Goal: Task Accomplishment & Management: Use online tool/utility

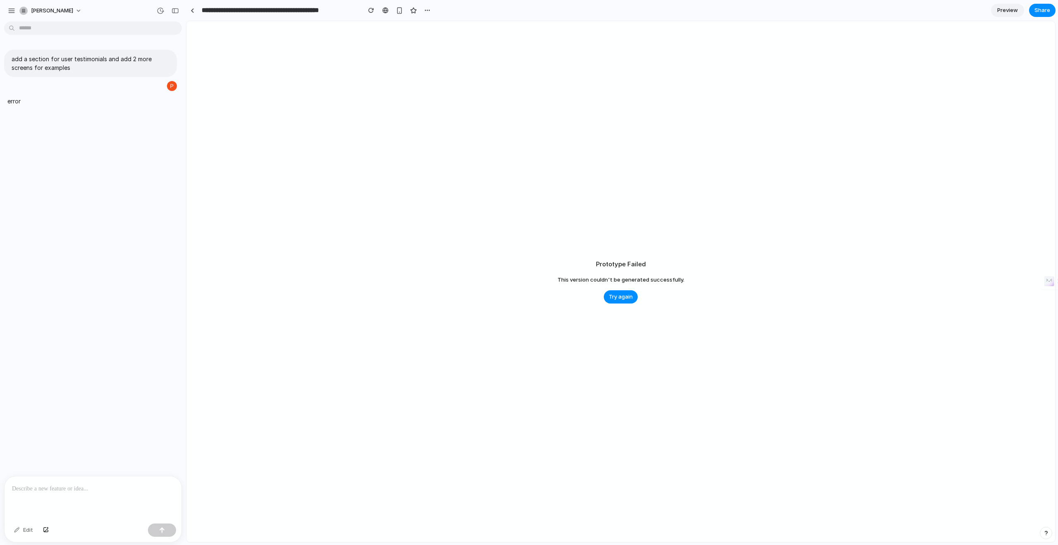
click at [56, 498] on div at bounding box center [93, 498] width 177 height 44
type input "**********"
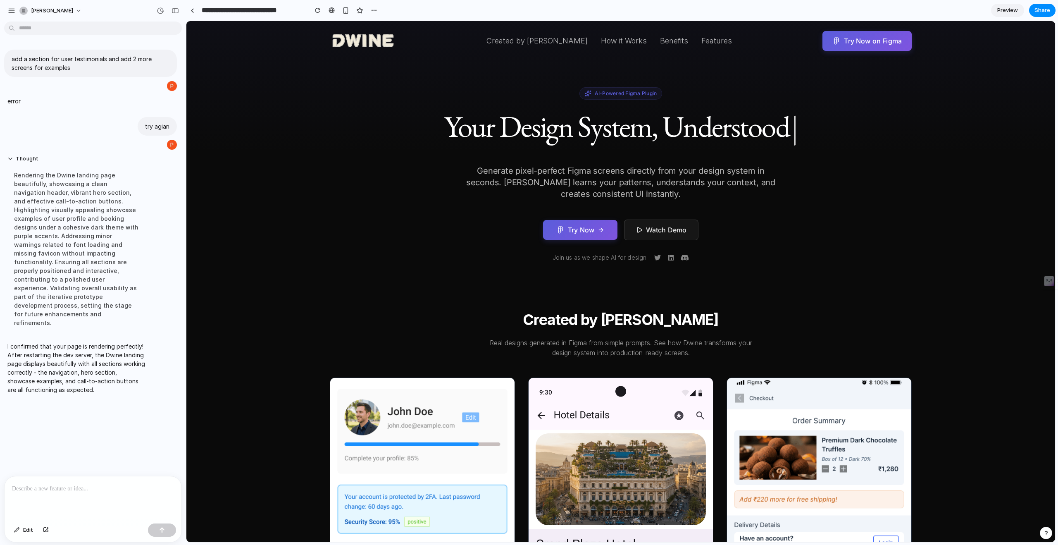
drag, startPoint x: 454, startPoint y: 109, endPoint x: 530, endPoint y: 352, distance: 255.1
click at [431, 114] on div "AI-Powered Figma Plugin Your Design System, Understood | Generate pixel-perfect…" at bounding box center [621, 174] width 582 height 174
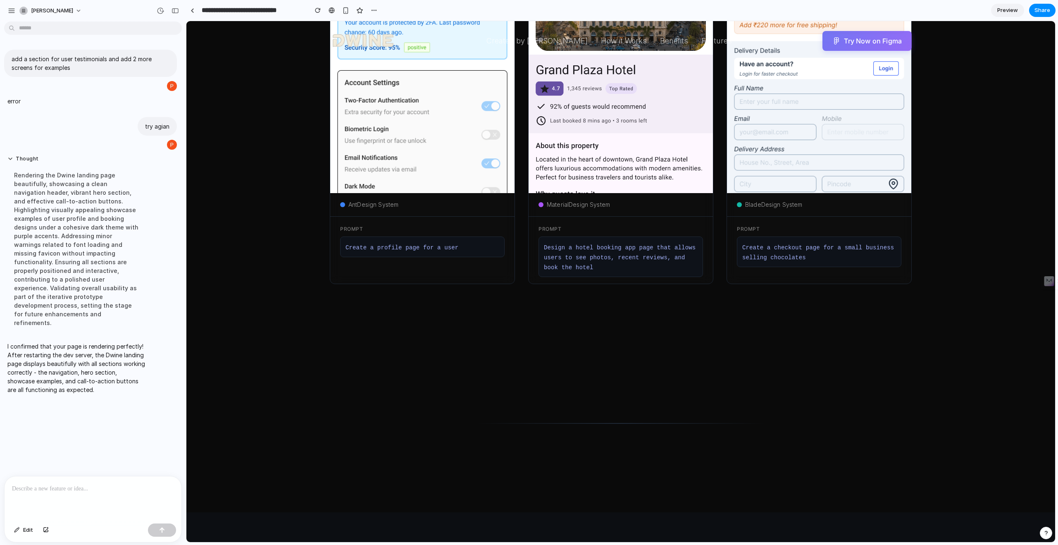
scroll to position [474, 0]
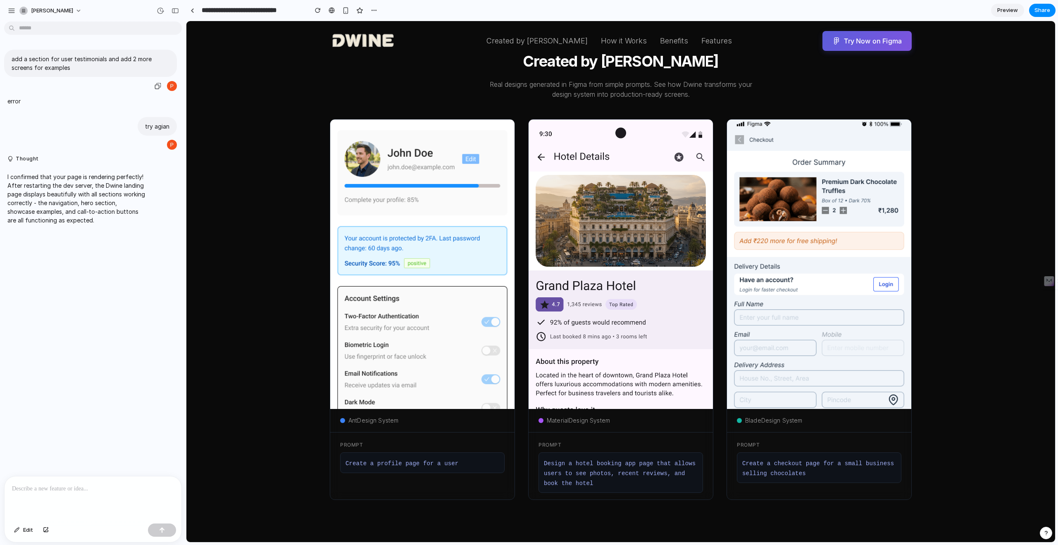
click at [51, 67] on p "add a section for user testimonials and add 2 more screens for examples" at bounding box center [91, 63] width 158 height 17
copy div "add a section for user testimonials and add 2 more screens for examples"
click at [88, 63] on p "add a section for user testimonials and add 2 more screens for examples" at bounding box center [91, 63] width 158 height 17
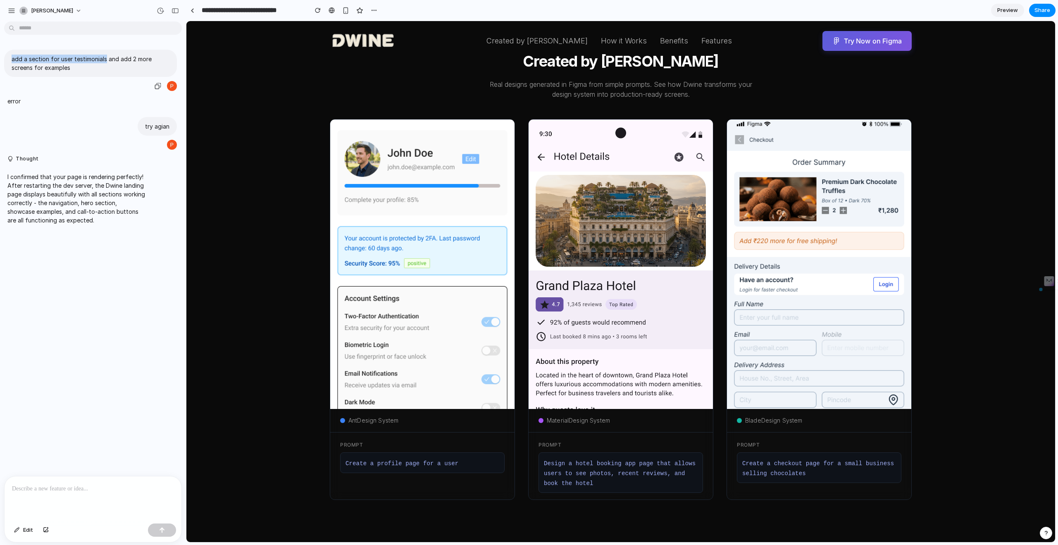
drag, startPoint x: 105, startPoint y: 61, endPoint x: 0, endPoint y: 61, distance: 105.4
click at [0, 61] on div "add a section for user testimonials and add 2 more screens for examples" at bounding box center [90, 71] width 181 height 42
copy p "add a section for user testimonials"
click at [31, 489] on p at bounding box center [93, 489] width 162 height 10
click at [161, 532] on div "button" at bounding box center [162, 530] width 6 height 6
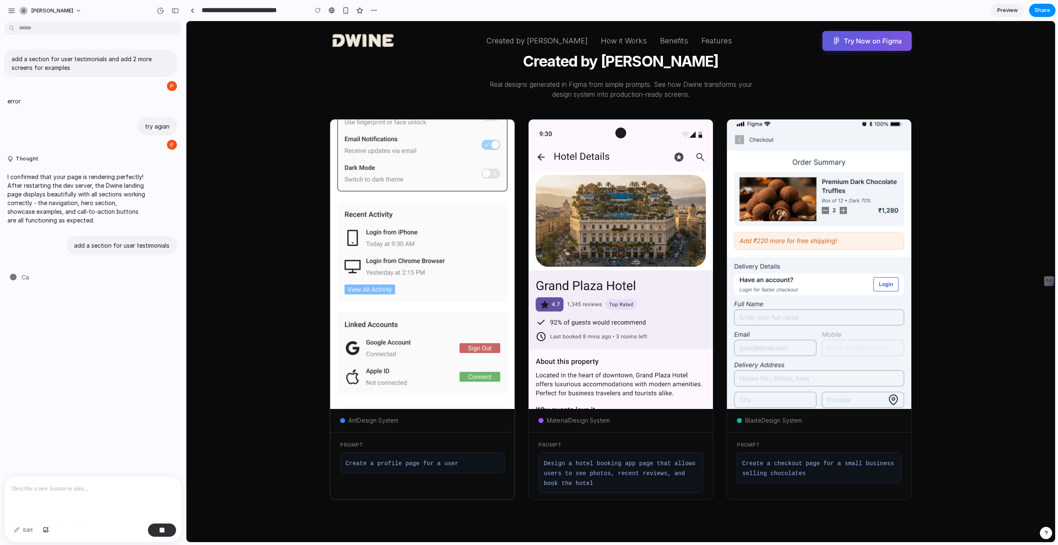
scroll to position [309, 0]
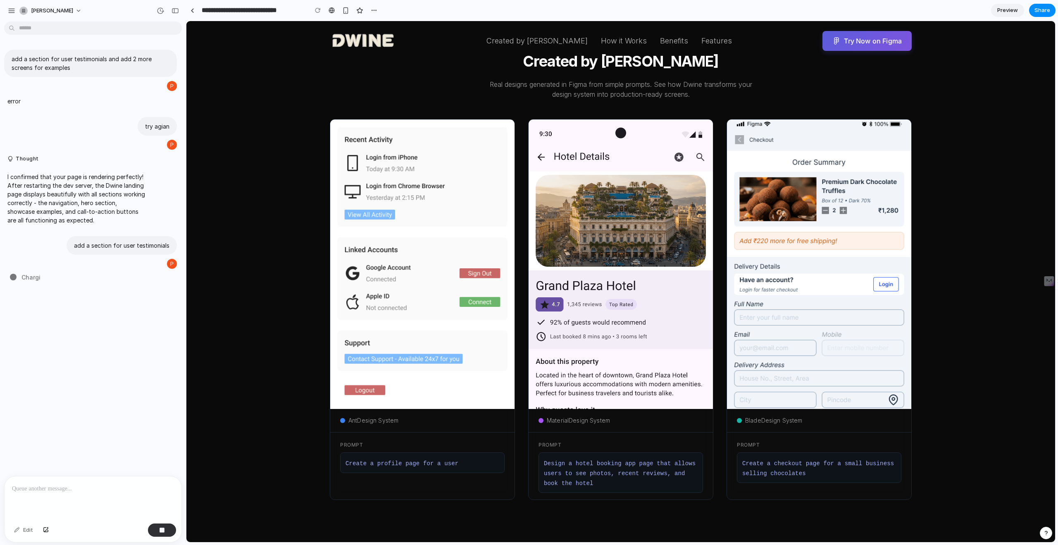
click at [257, 288] on section "Created by Dwine Real designs generated in Figma from simple prompts. See how D…" at bounding box center [620, 278] width 869 height 496
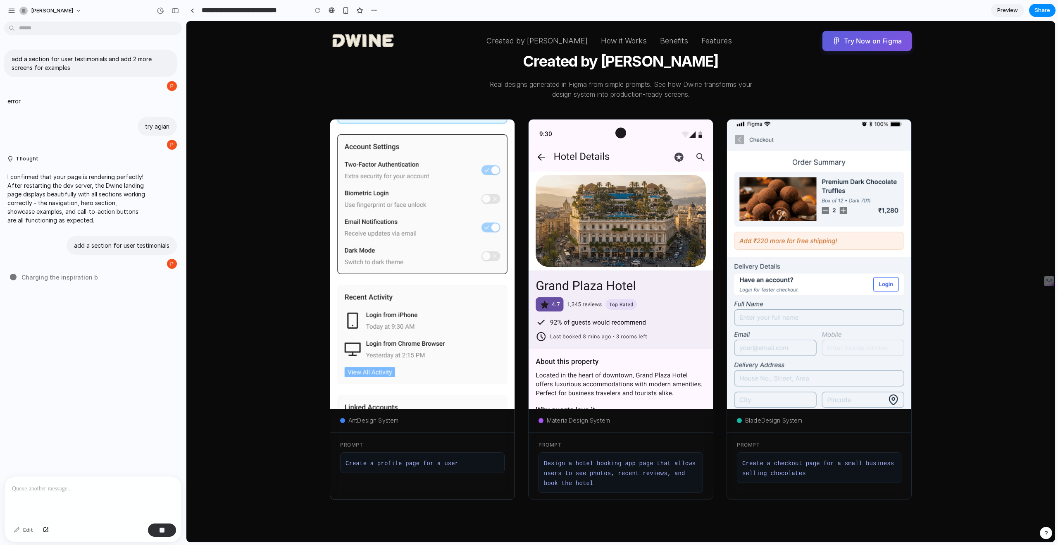
scroll to position [0, 0]
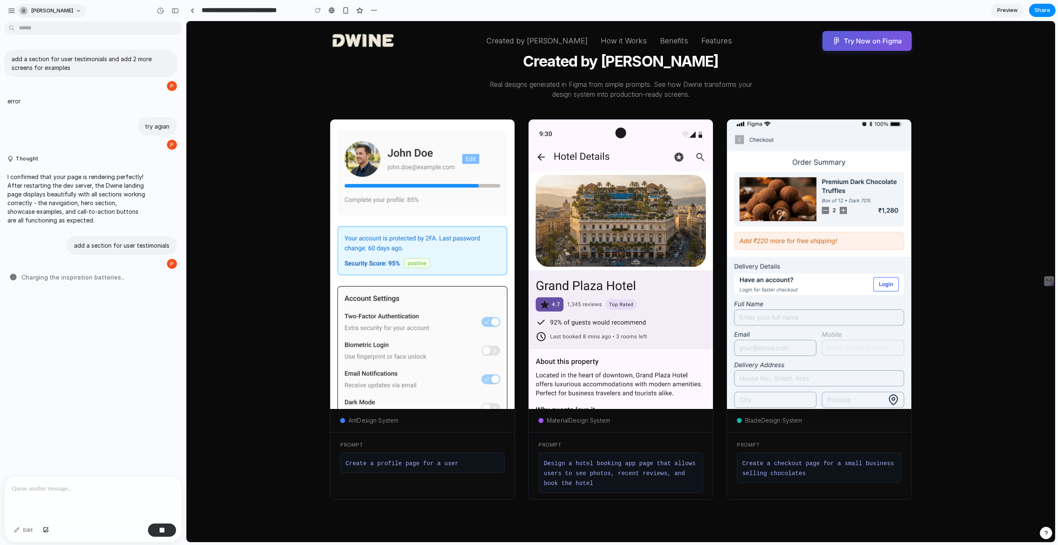
click at [21, 13] on div "button" at bounding box center [23, 11] width 8 height 8
click at [11, 10] on div "Settings Invite members Change theme Sign out" at bounding box center [529, 272] width 1058 height 545
click at [11, 10] on div "button" at bounding box center [11, 10] width 7 height 7
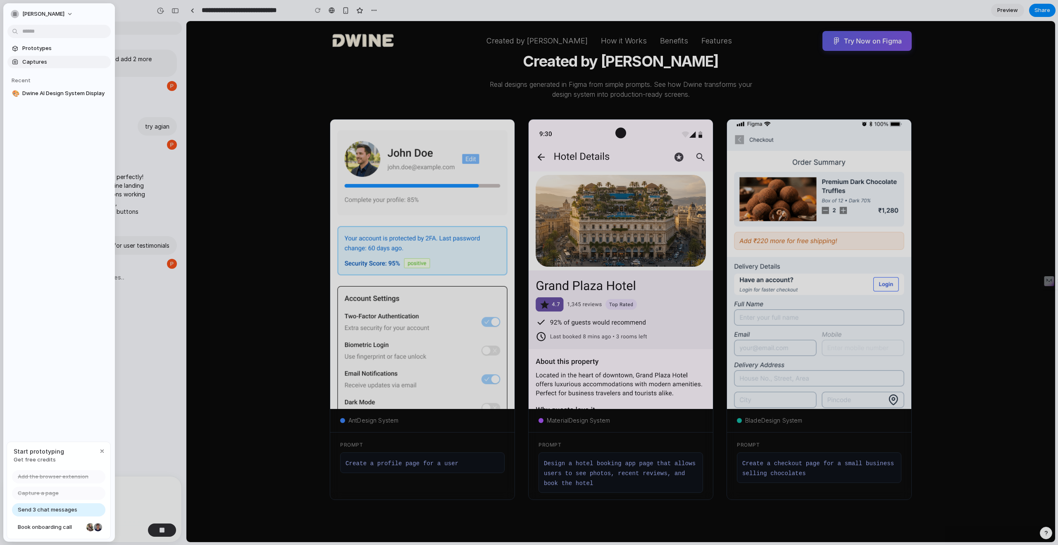
click at [45, 62] on span "Captures" at bounding box center [64, 62] width 85 height 8
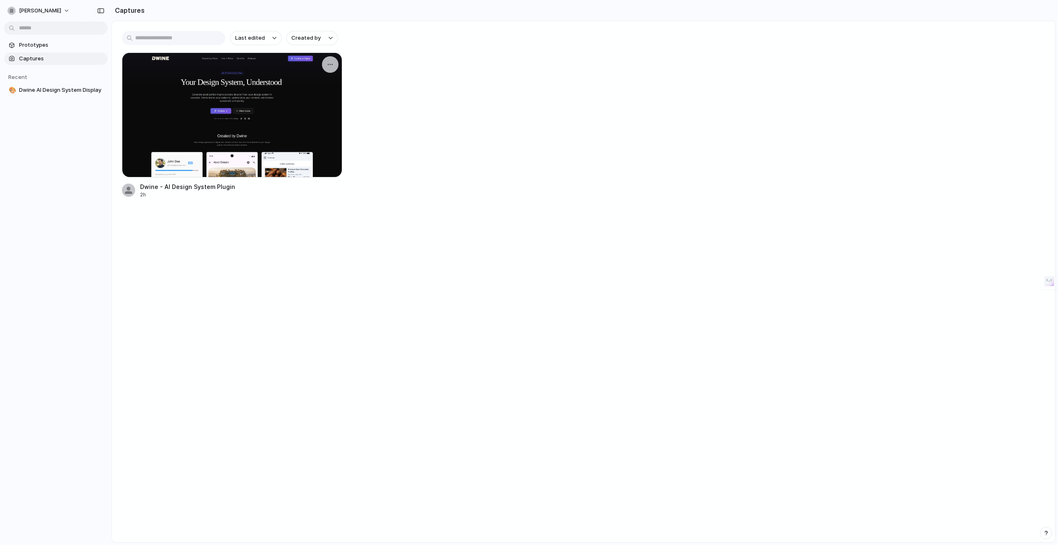
click at [221, 112] on div at bounding box center [232, 114] width 220 height 125
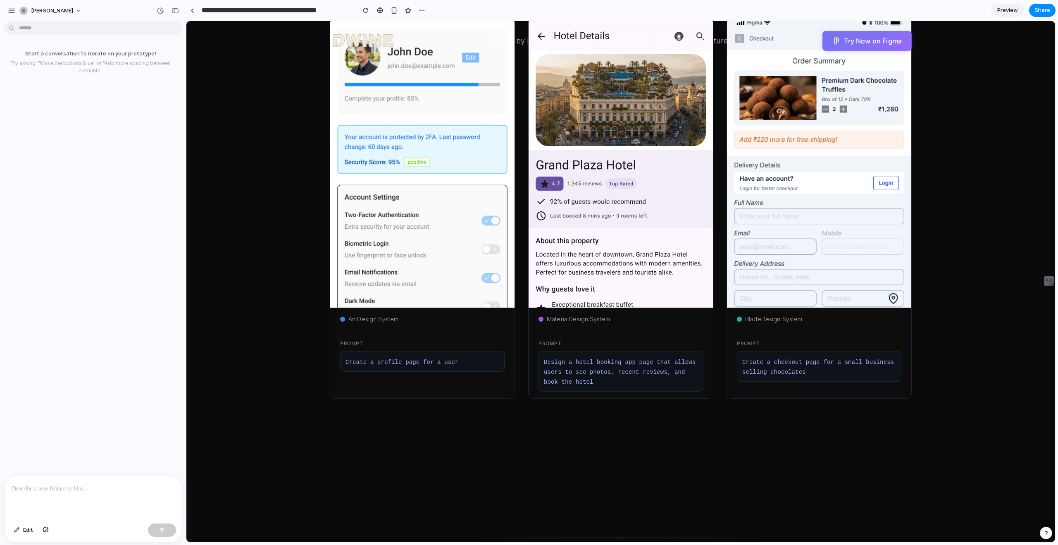
scroll to position [27, 0]
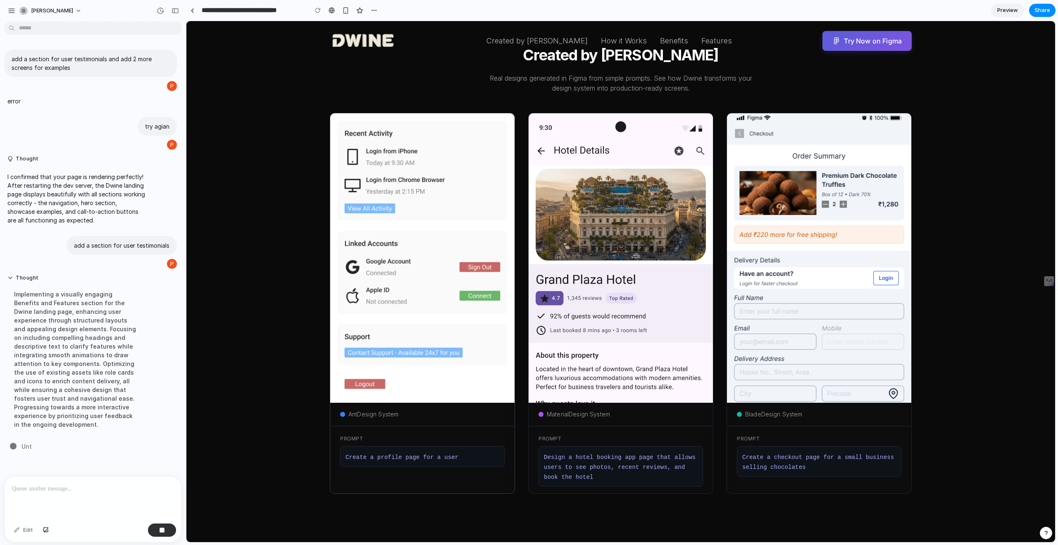
scroll to position [262, 0]
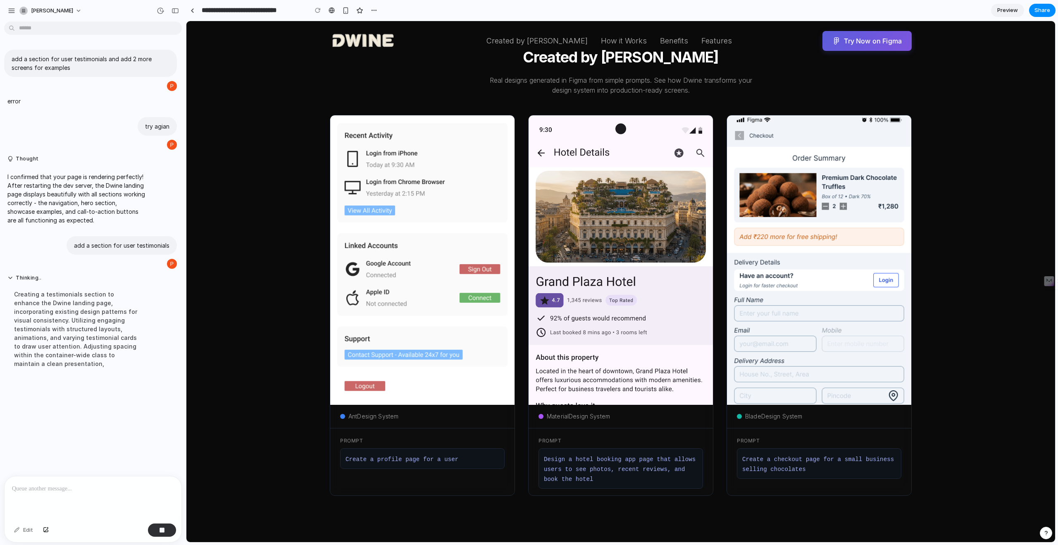
click at [252, 249] on section "Created by Dwine Real designs generated in Figma from simple prompts. See how D…" at bounding box center [620, 274] width 869 height 496
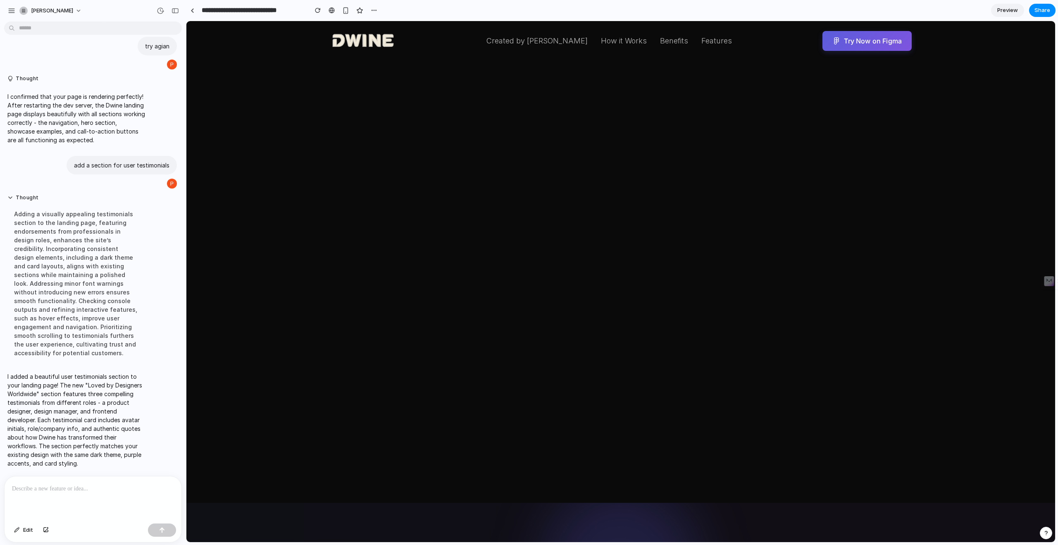
scroll to position [1368, 0]
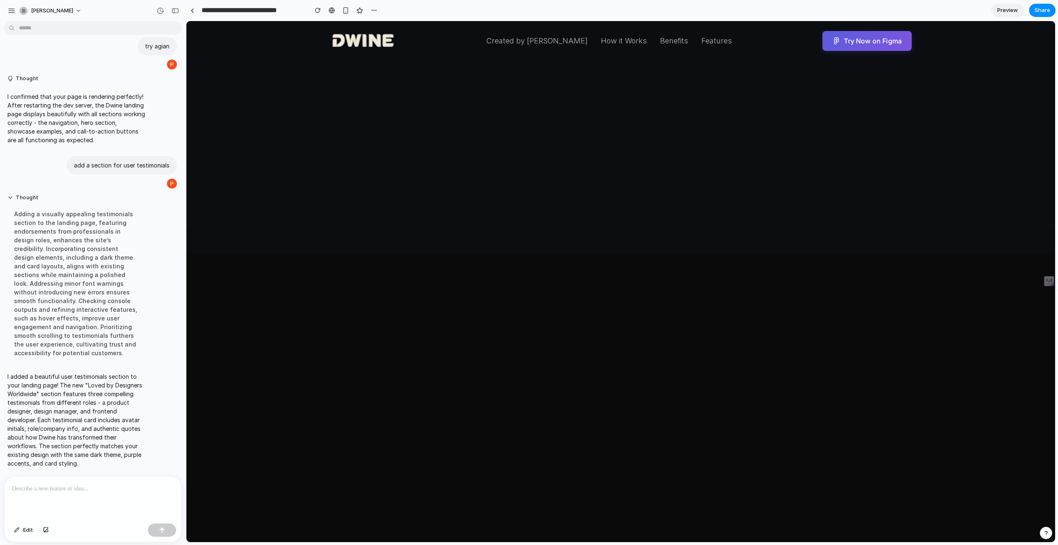
click at [1007, 10] on span "Preview" at bounding box center [1007, 10] width 21 height 8
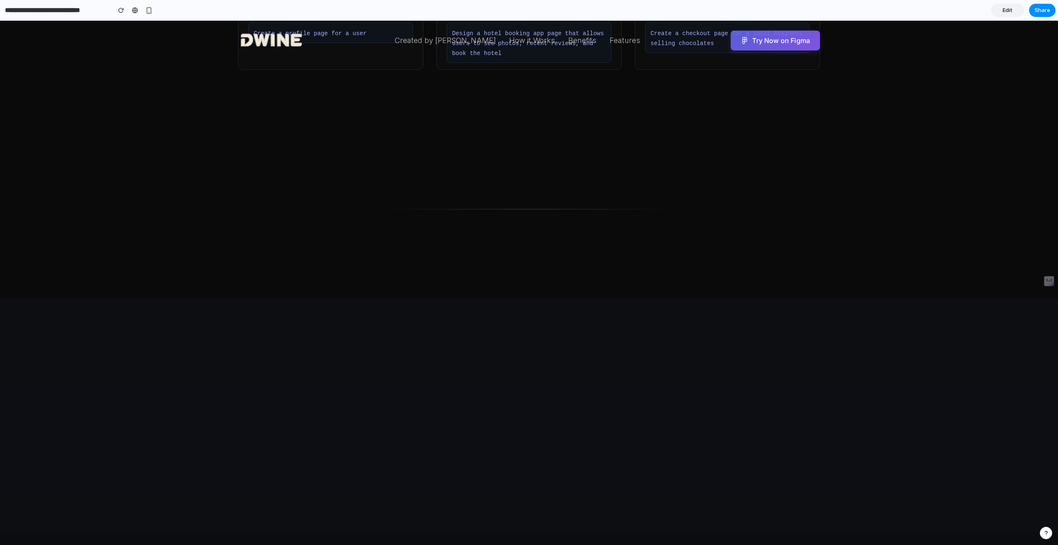
scroll to position [535, 0]
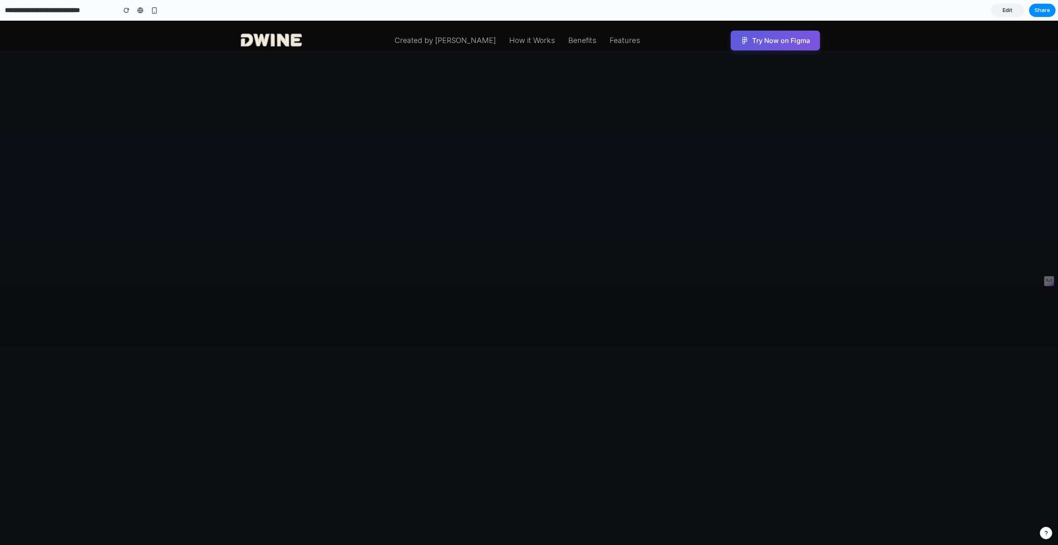
click at [162, 18] on section "**********" at bounding box center [528, 10] width 1056 height 21
click at [158, 14] on button "button" at bounding box center [154, 10] width 12 height 12
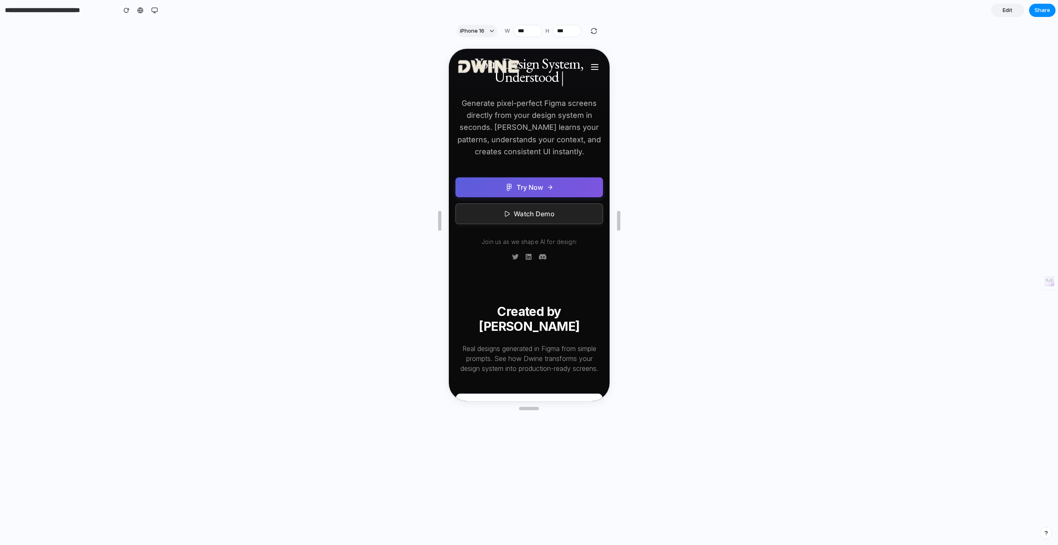
scroll to position [55, 0]
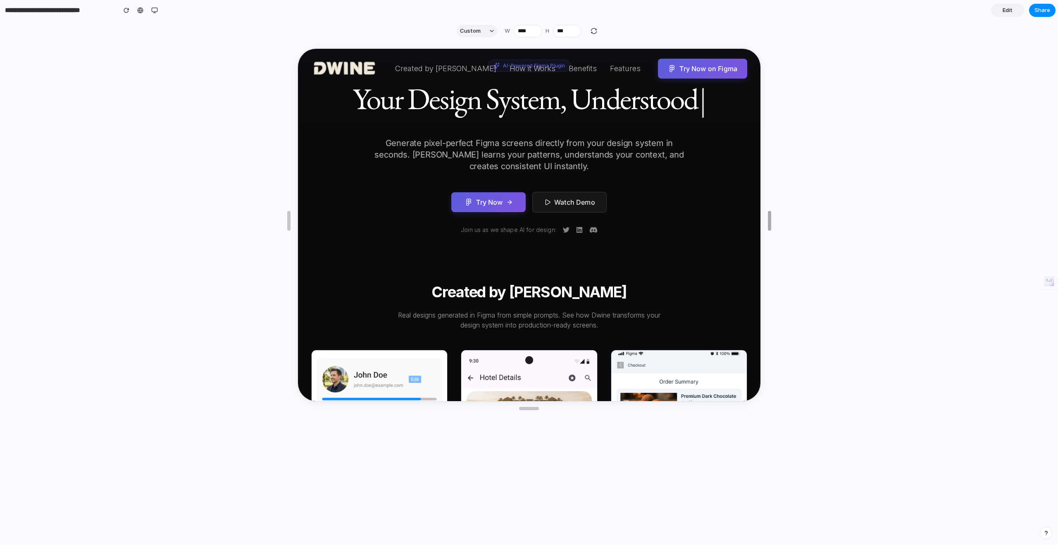
type input "****"
drag, startPoint x: 615, startPoint y: 216, endPoint x: 767, endPoint y: 236, distance: 153.1
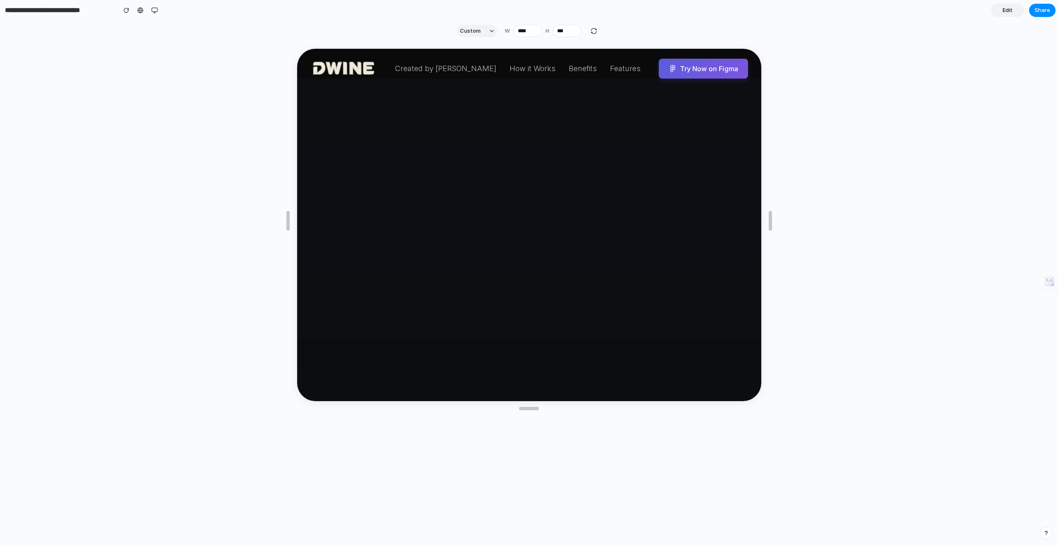
scroll to position [945, 0]
